Goal: Find specific page/section: Find specific page/section

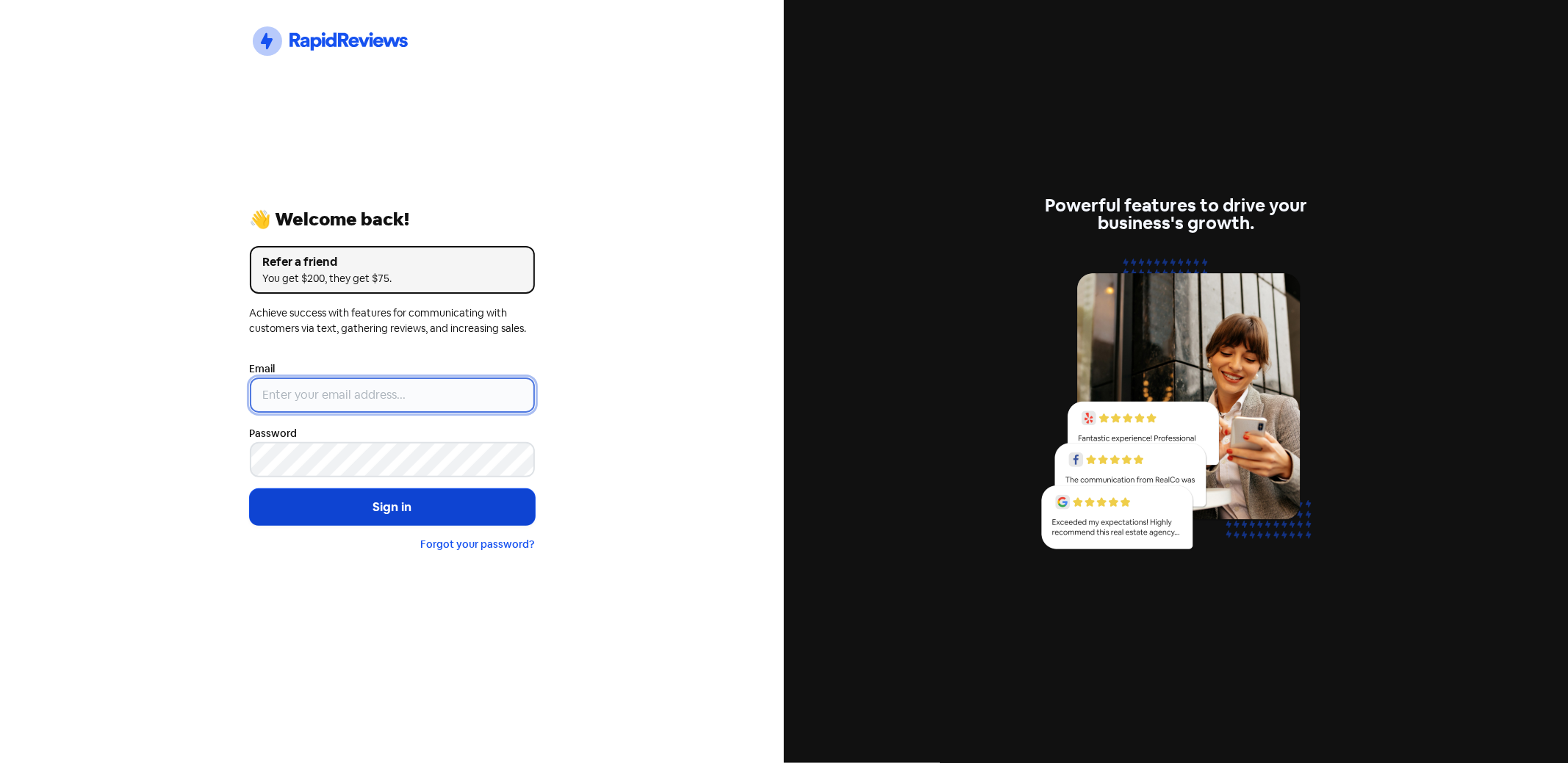
type input "[PERSON_NAME][EMAIL_ADDRESS][DOMAIN_NAME]"
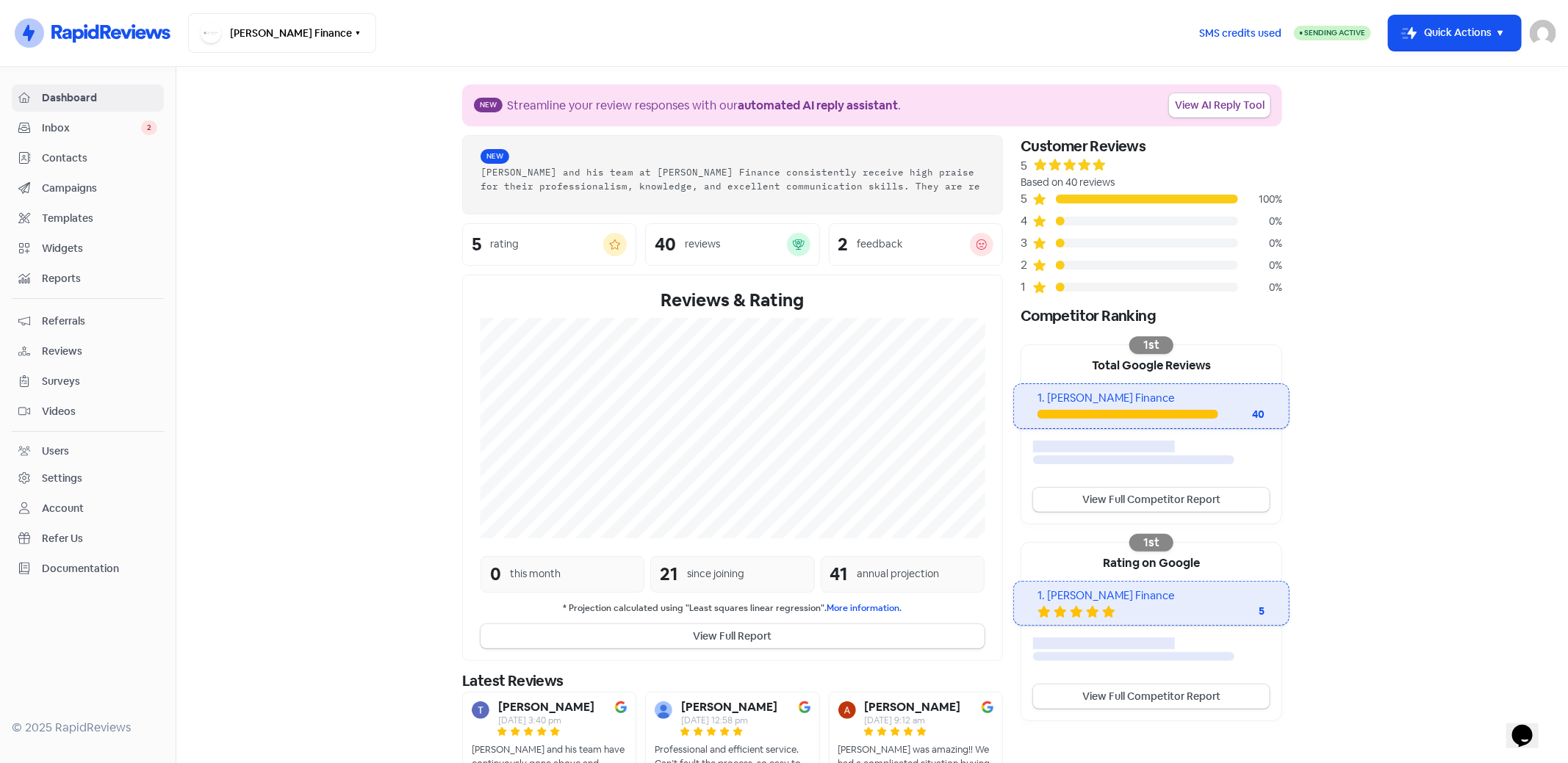
click at [72, 158] on span "Contacts" at bounding box center [99, 158] width 115 height 16
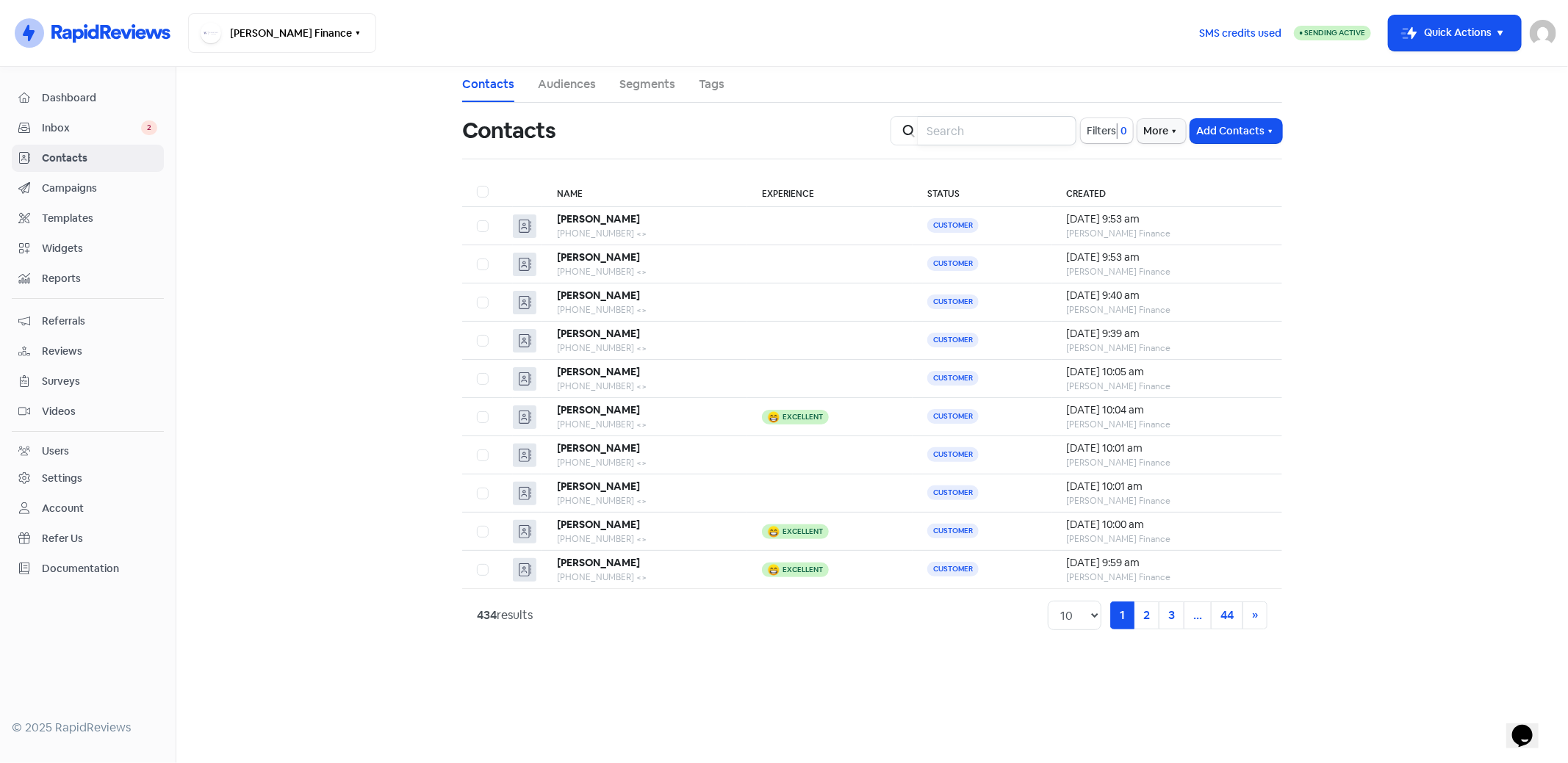
click at [973, 129] on input "search" at bounding box center [996, 131] width 158 height 29
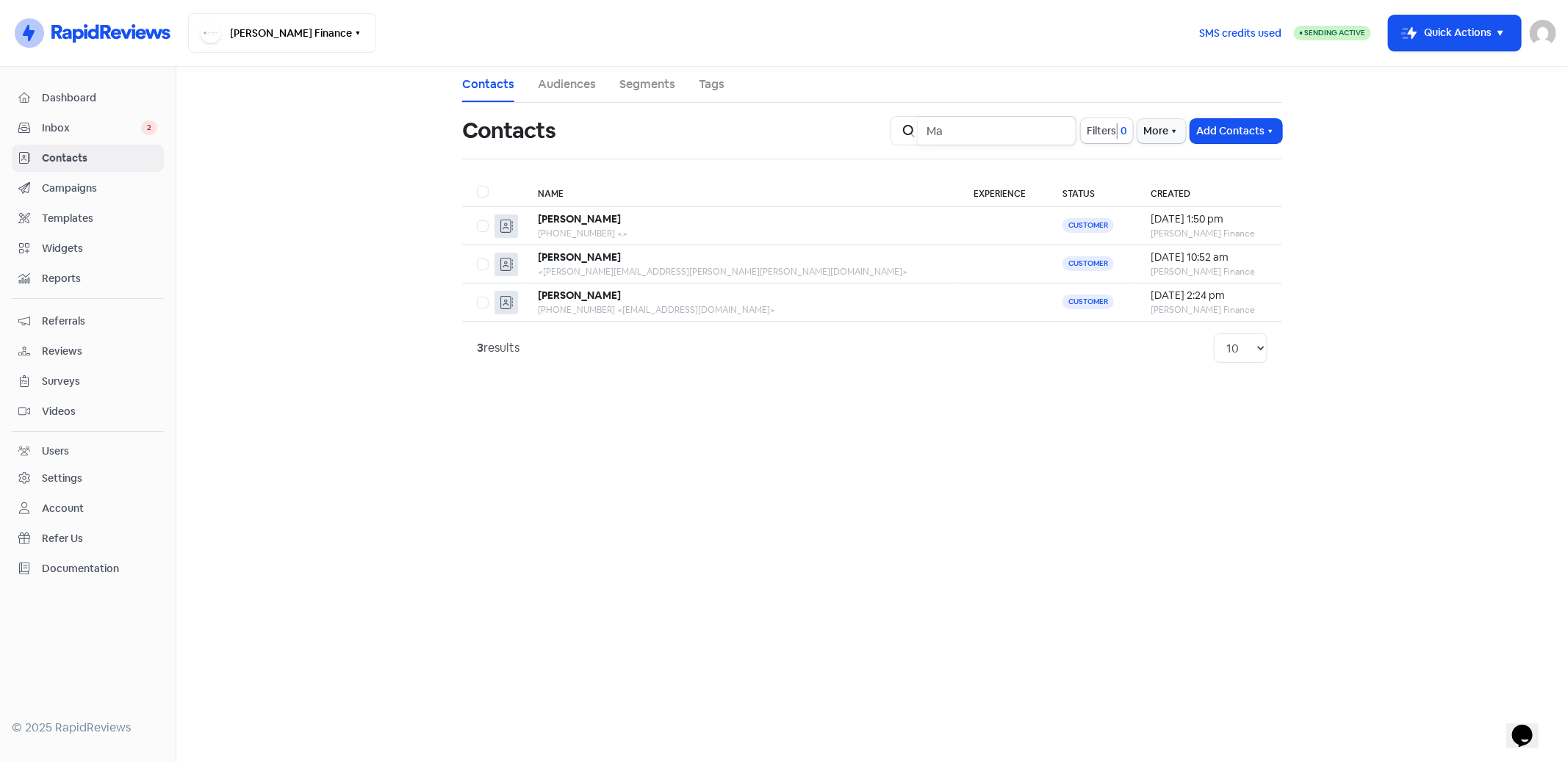
type input "M"
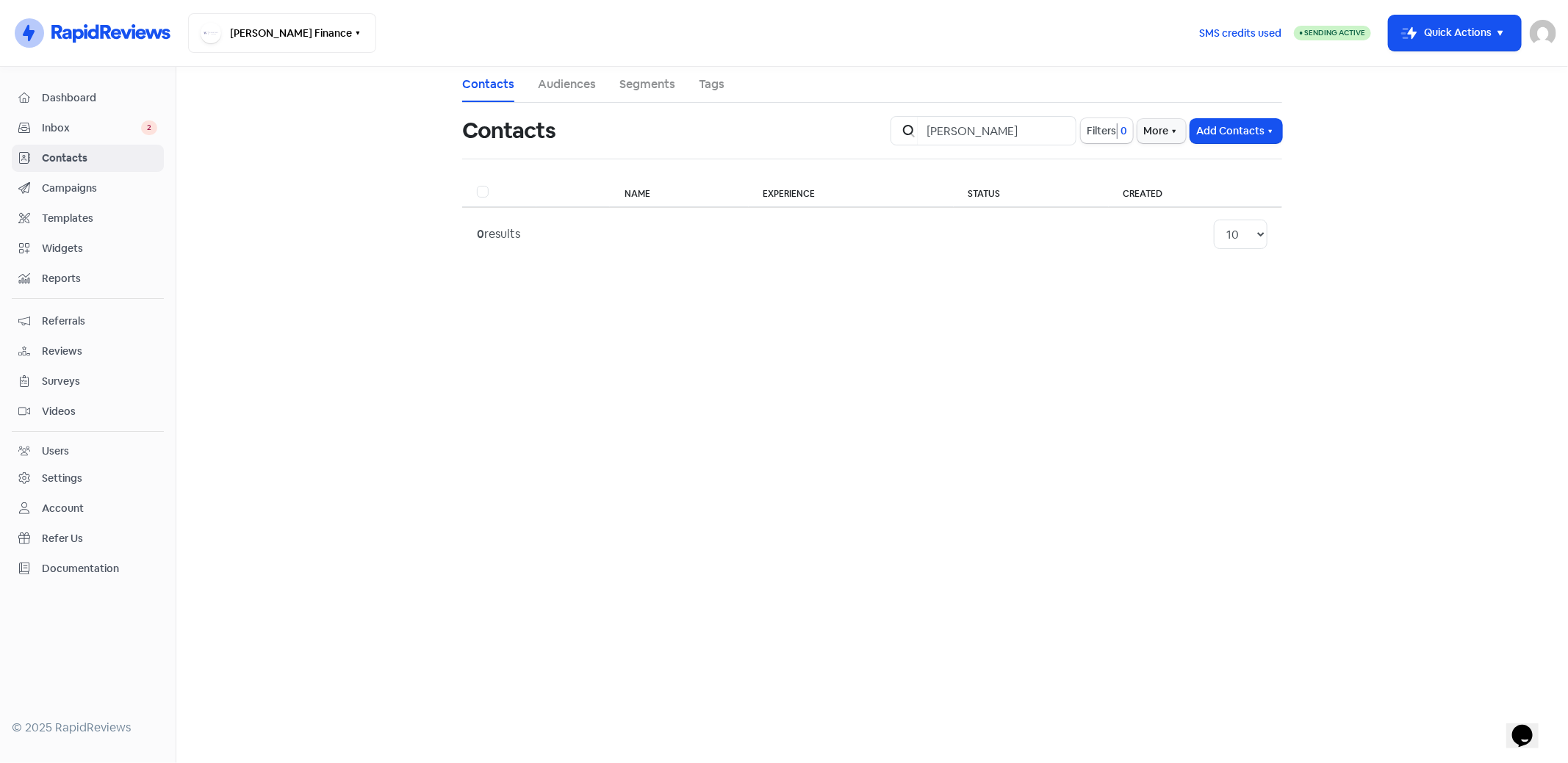
click at [678, 314] on main "Contacts Audiences Segments Tags Contacts Icon For Search [PERSON_NAME] Filters…" at bounding box center [872, 415] width 1392 height 696
click at [1016, 126] on input "[PERSON_NAME]" at bounding box center [996, 131] width 158 height 29
type input "V"
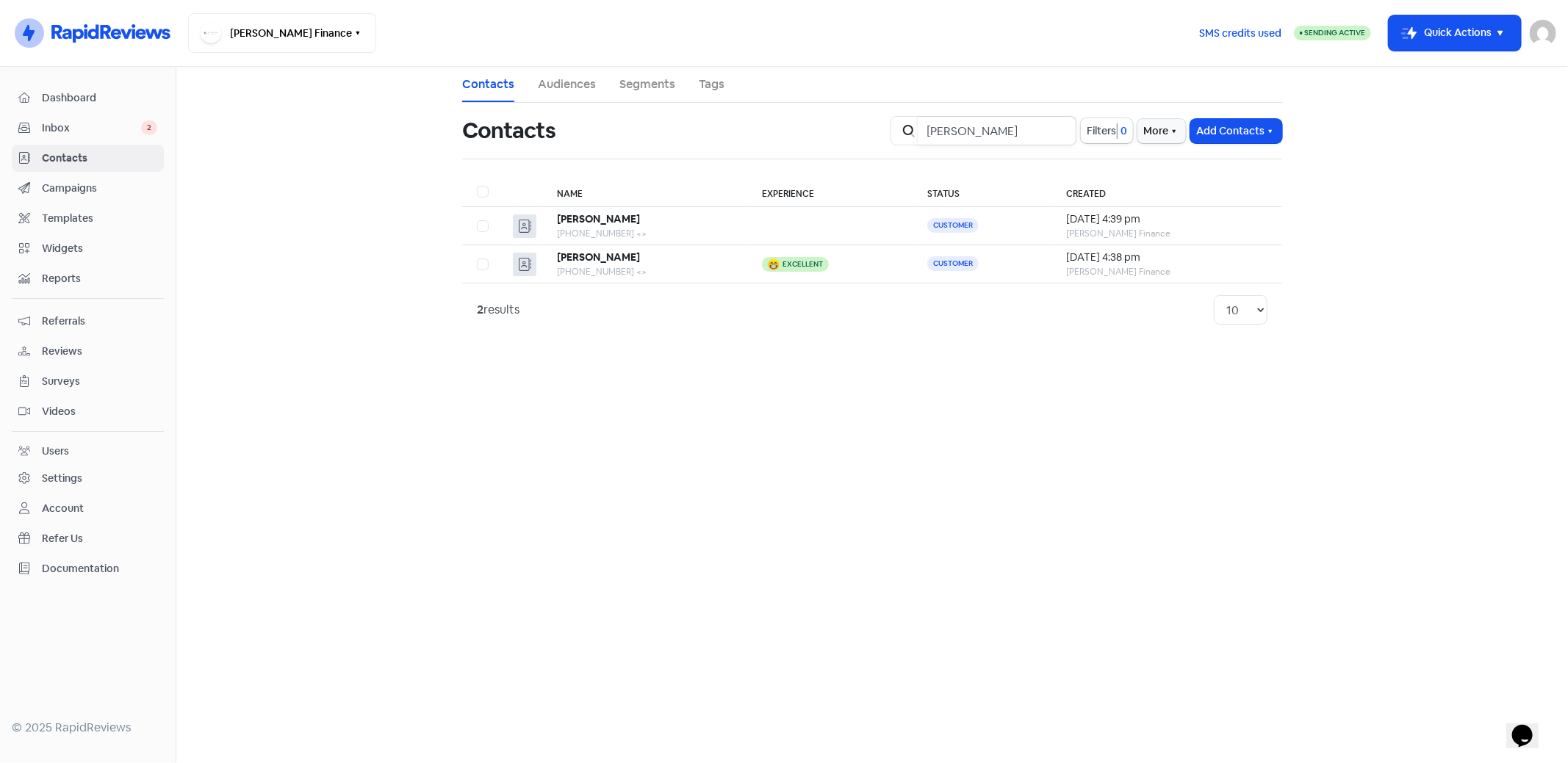
type input "[PERSON_NAME]"
click at [54, 155] on span "Contacts" at bounding box center [99, 158] width 115 height 16
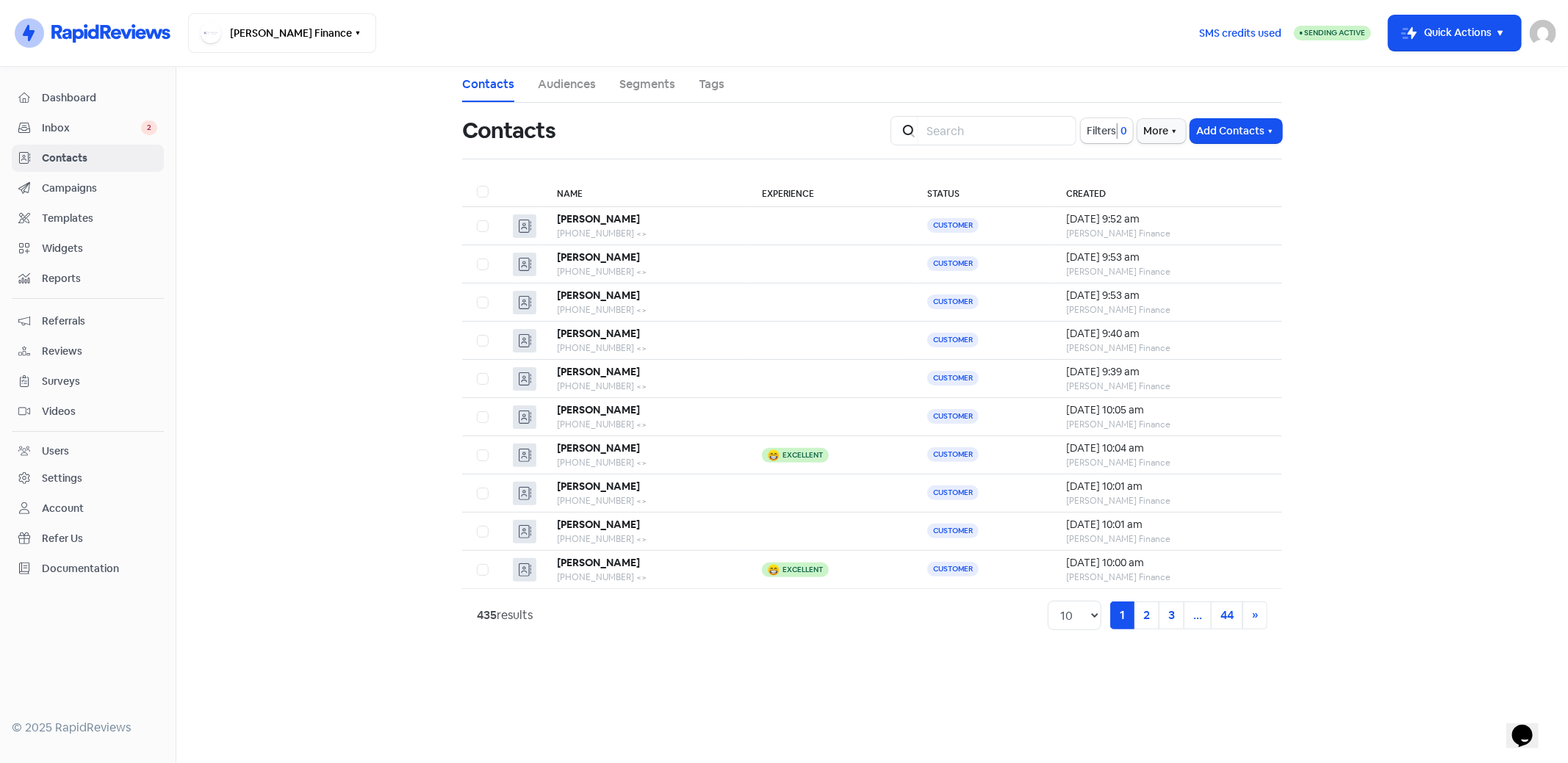
click at [1540, 31] on img at bounding box center [1542, 32] width 27 height 27
click at [1453, 137] on link "Sign out" at bounding box center [1426, 135] width 257 height 24
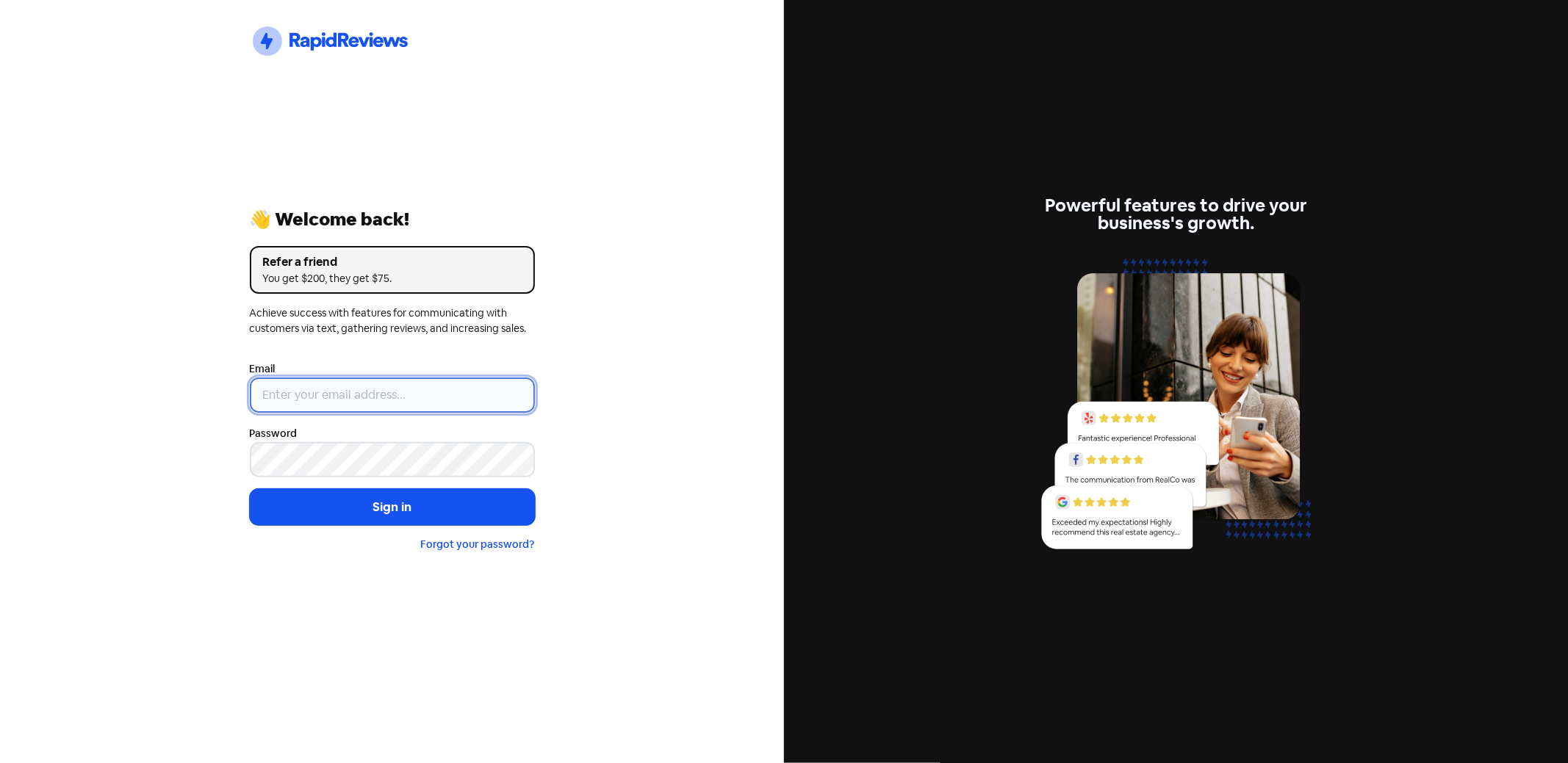
type input "[PERSON_NAME][EMAIL_ADDRESS][DOMAIN_NAME]"
